Goal: Task Accomplishment & Management: Complete application form

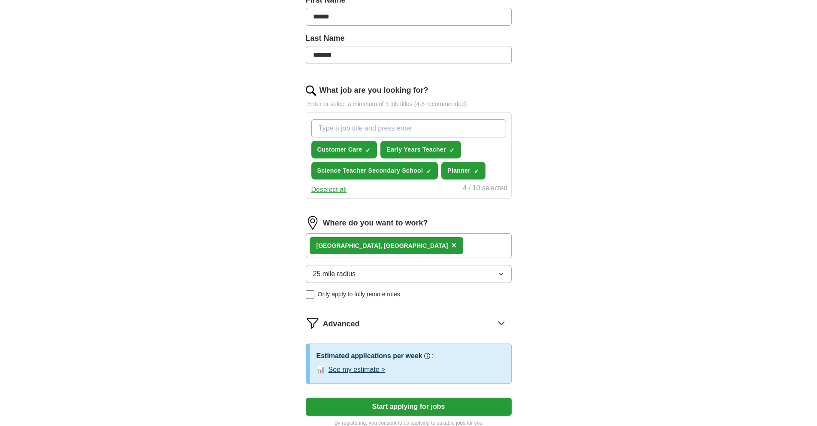
scroll to position [210, 0]
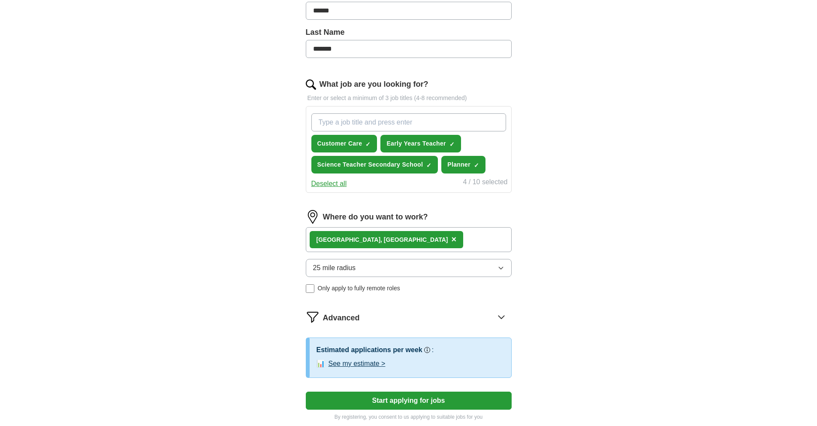
click at [420, 271] on button "25 mile radius" at bounding box center [409, 268] width 206 height 18
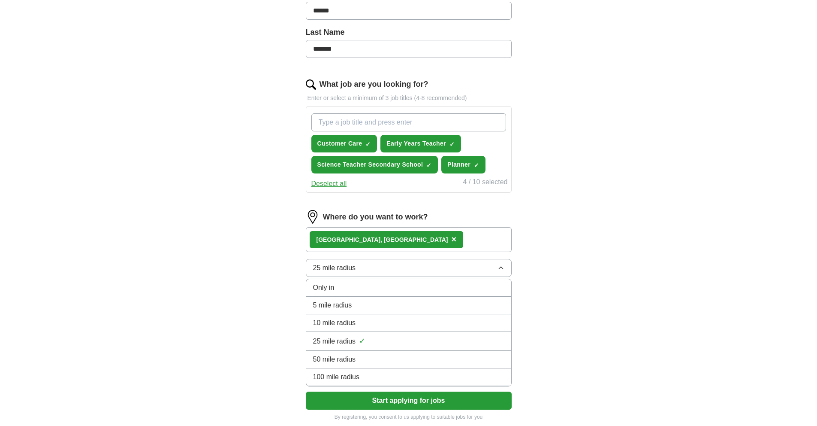
click at [347, 322] on span "10 mile radius" at bounding box center [334, 322] width 43 height 10
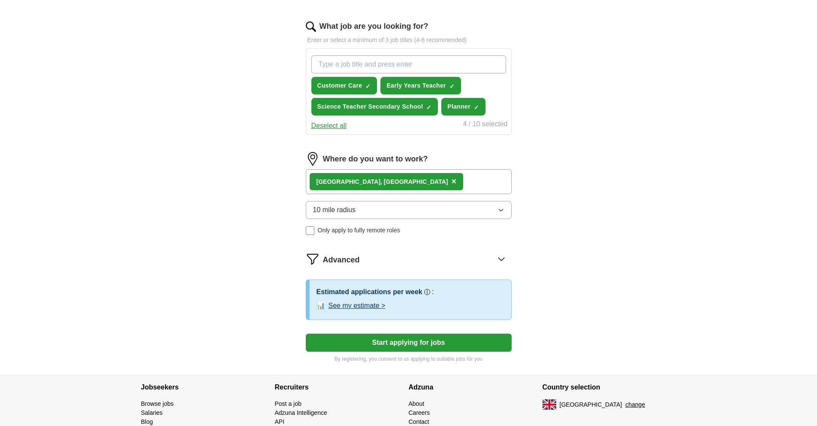
click at [404, 343] on button "Start applying for jobs" at bounding box center [409, 342] width 206 height 18
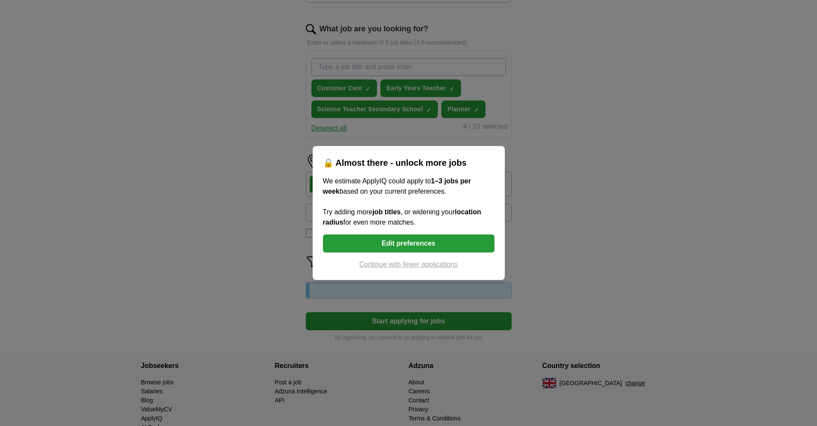
scroll to position [268, 0]
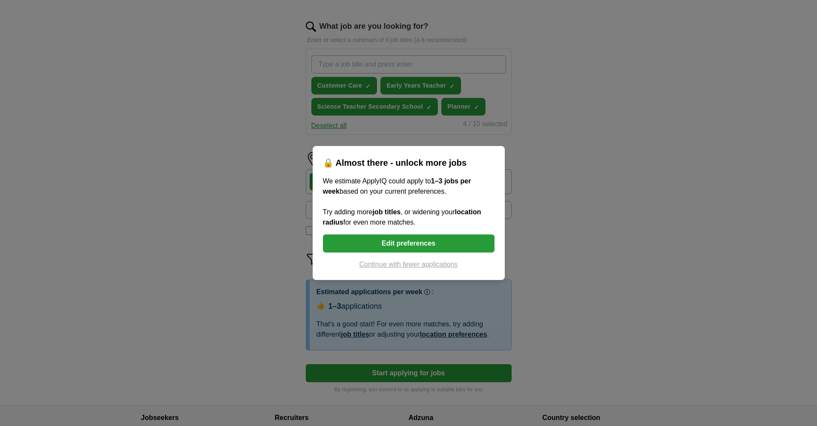
click at [408, 243] on button "Edit preferences" at bounding box center [409, 243] width 172 height 18
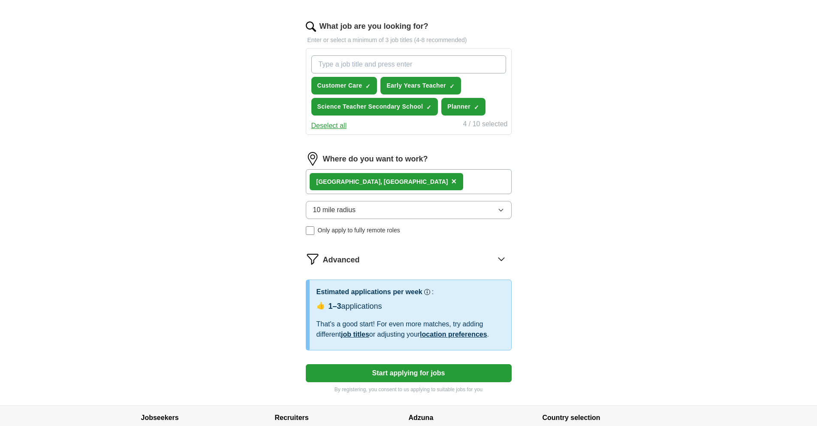
scroll to position [271, 0]
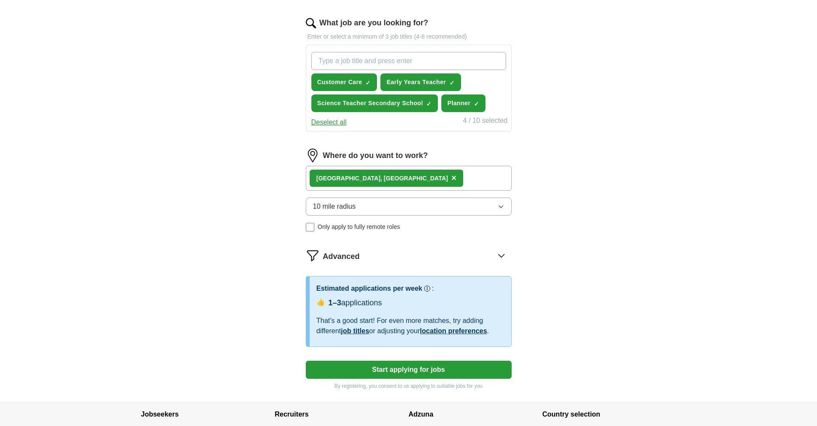
click at [382, 203] on button "10 mile radius" at bounding box center [409, 206] width 206 height 18
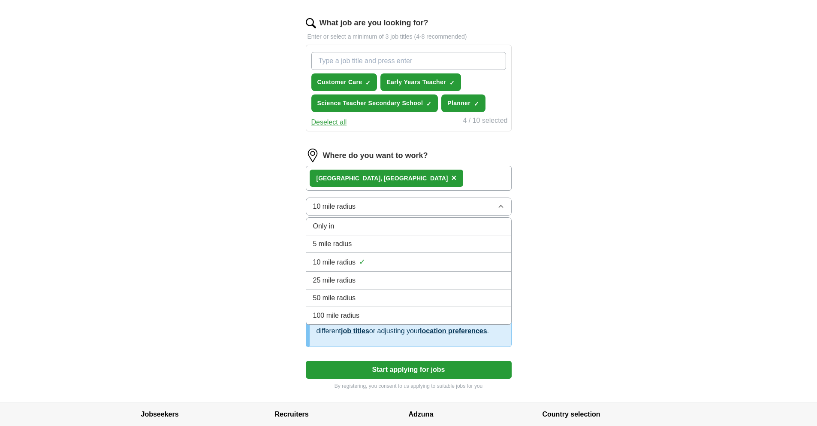
click at [351, 275] on span "25 mile radius" at bounding box center [334, 280] width 43 height 10
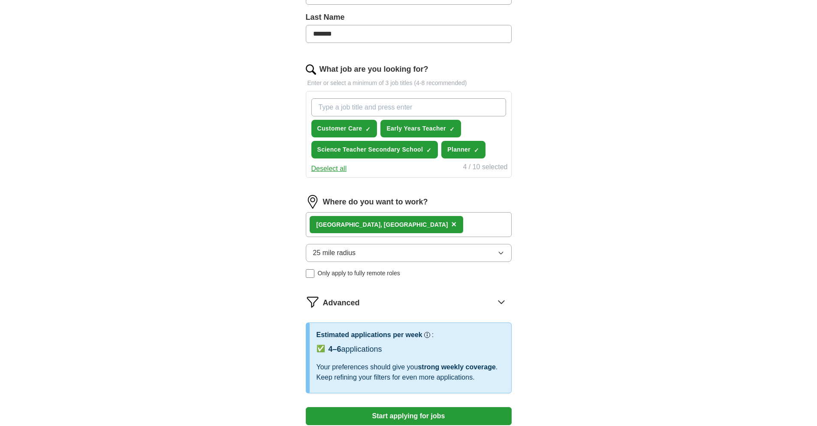
scroll to position [50, 0]
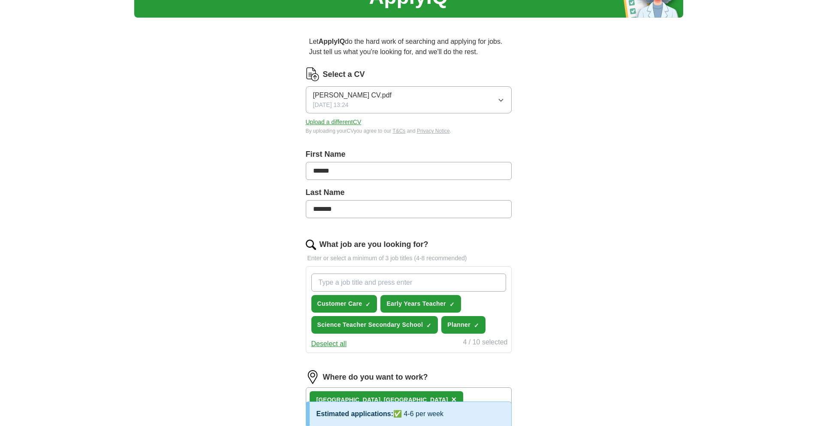
click at [426, 285] on input "What job are you looking for?" at bounding box center [408, 282] width 195 height 18
type input "BUSINESS"
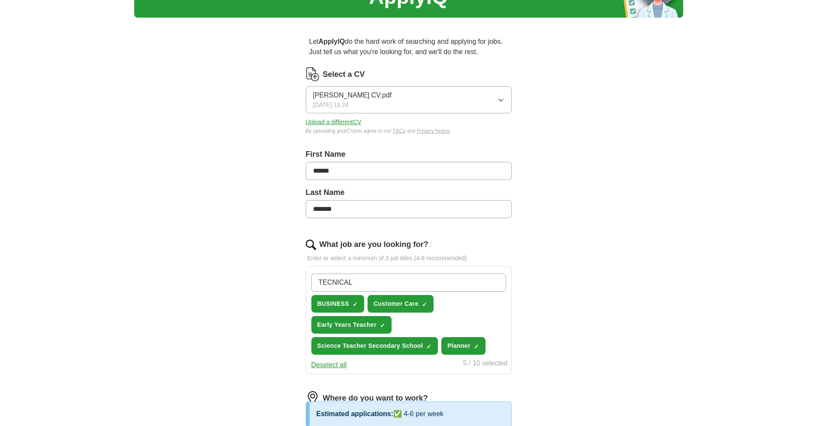
type input "TECHNICAL"
type input "SUPPORT"
type input "ADVISOR"
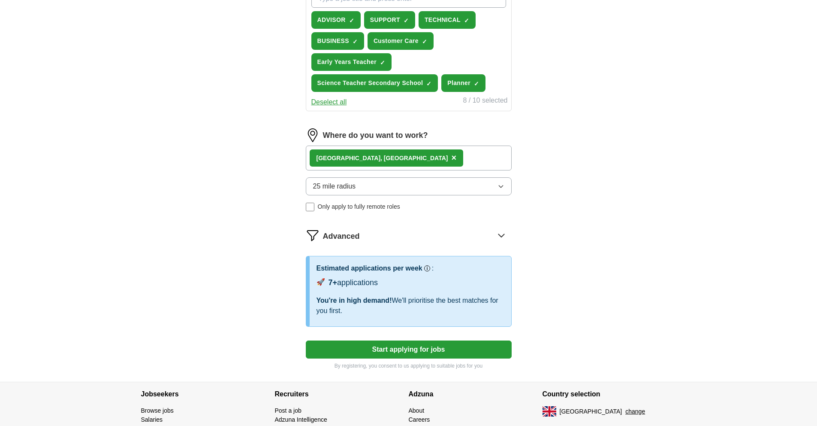
scroll to position [385, 0]
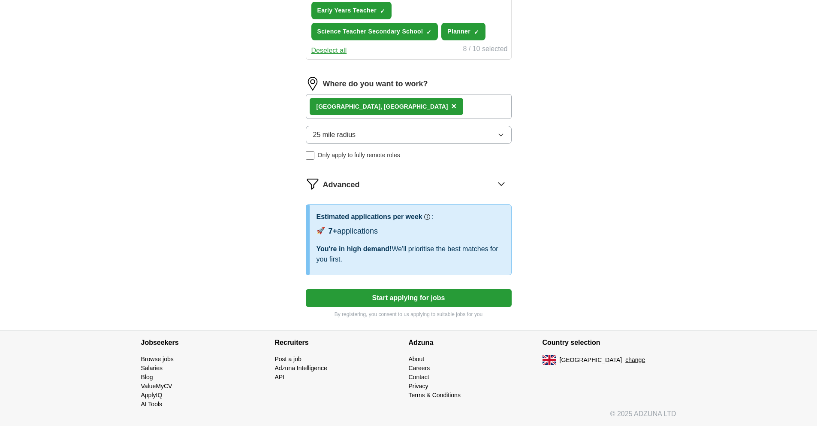
click at [408, 299] on button "Start applying for jobs" at bounding box center [409, 298] width 206 height 18
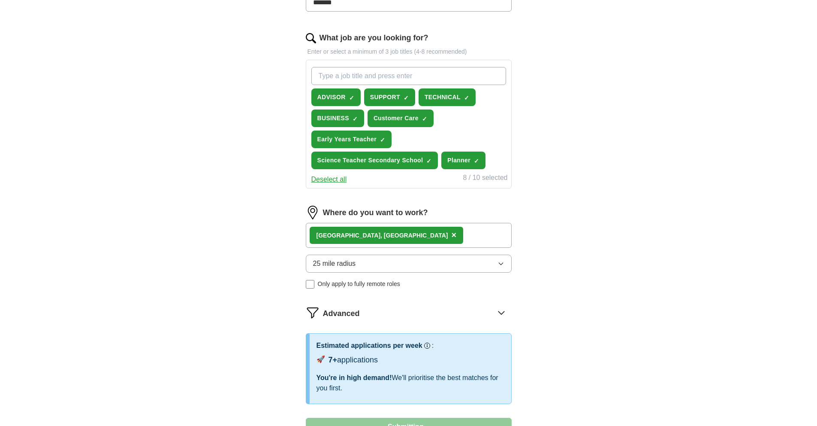
select select "**"
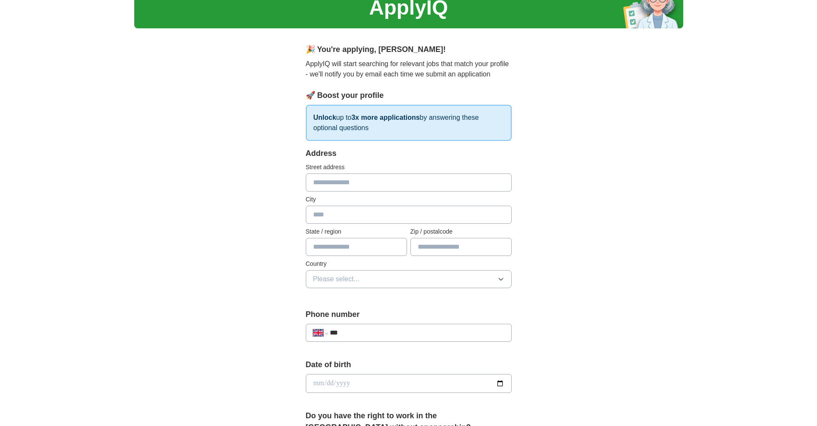
scroll to position [0, 0]
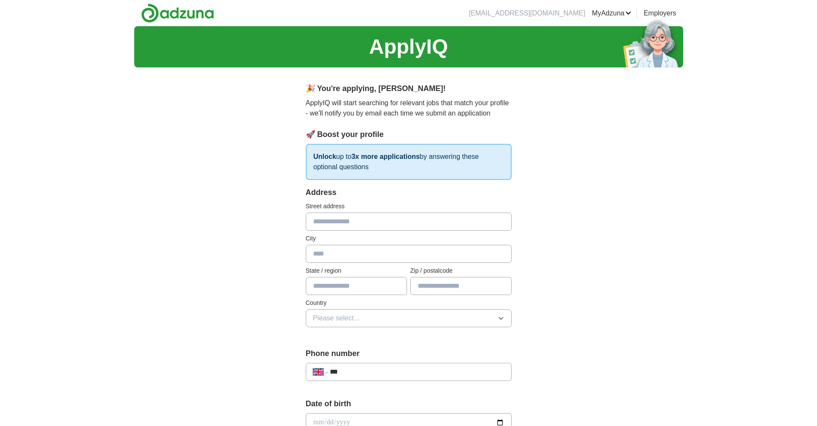
click at [178, 13] on img at bounding box center [177, 12] width 73 height 19
